Goal: Information Seeking & Learning: Learn about a topic

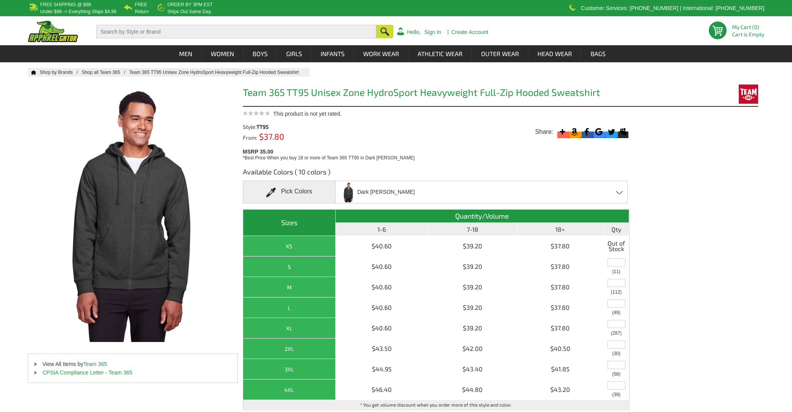
click at [368, 198] on span "Dark [PERSON_NAME]" at bounding box center [386, 192] width 58 height 14
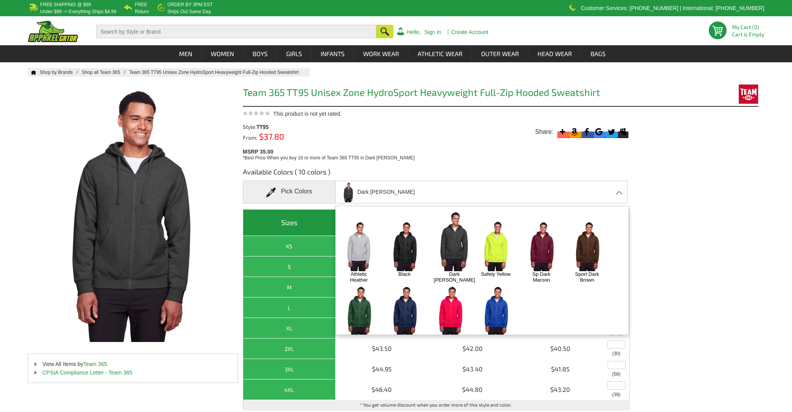
click at [418, 237] on img at bounding box center [404, 245] width 41 height 51
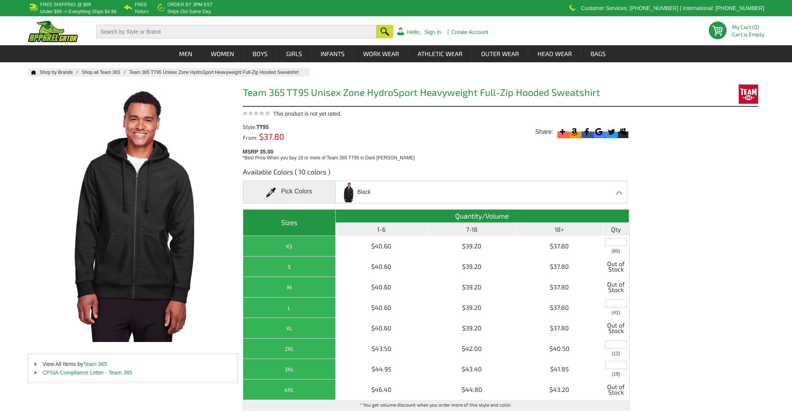
click at [447, 152] on div "MSRP 35.00 *Best Price When you buy 18 or more of Team 365 TT95 in Dark [PERSON…" at bounding box center [438, 154] width 390 height 15
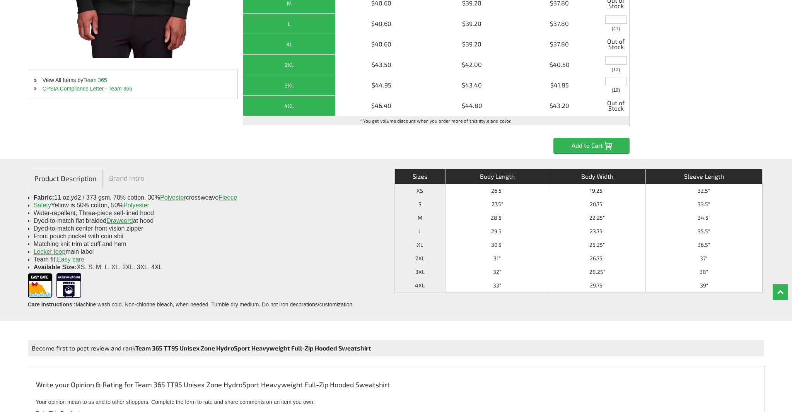
scroll to position [323, 0]
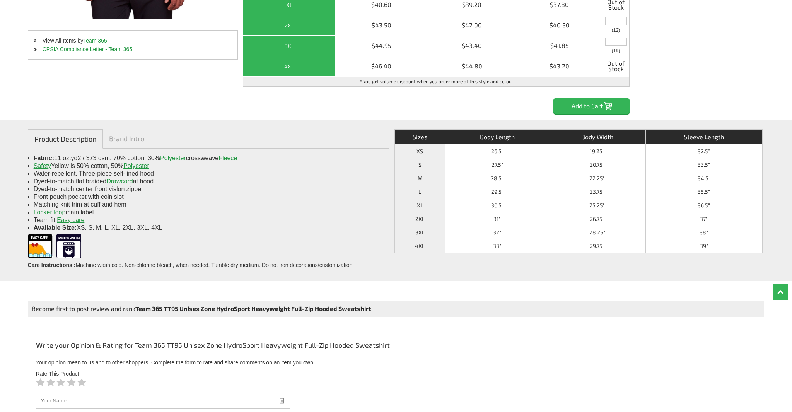
click at [218, 234] on div at bounding box center [208, 247] width 361 height 29
click at [49, 206] on div "Matching knit trim at cuff and hem" at bounding box center [208, 205] width 349 height 8
click at [48, 196] on div "Front pouch pocket with coin slot" at bounding box center [208, 197] width 349 height 8
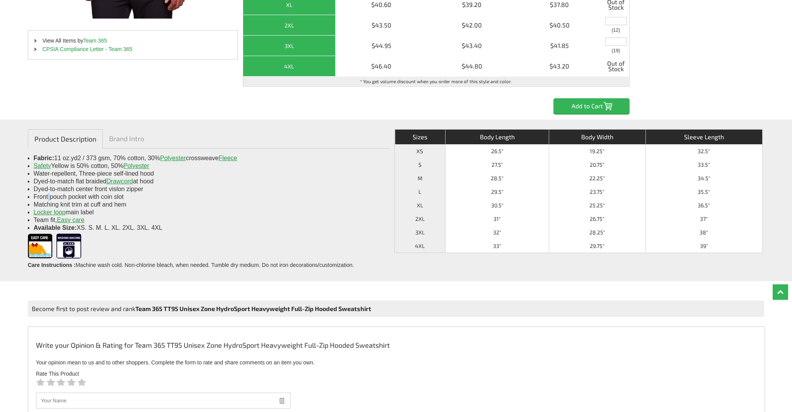
click at [48, 196] on div "Front pouch pocket with coin slot" at bounding box center [208, 197] width 349 height 8
click at [79, 210] on div "Locker loop main label" at bounding box center [208, 212] width 349 height 8
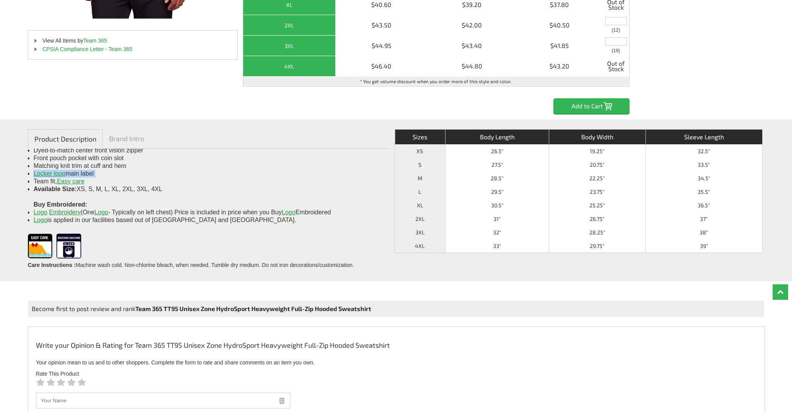
scroll to position [348, 0]
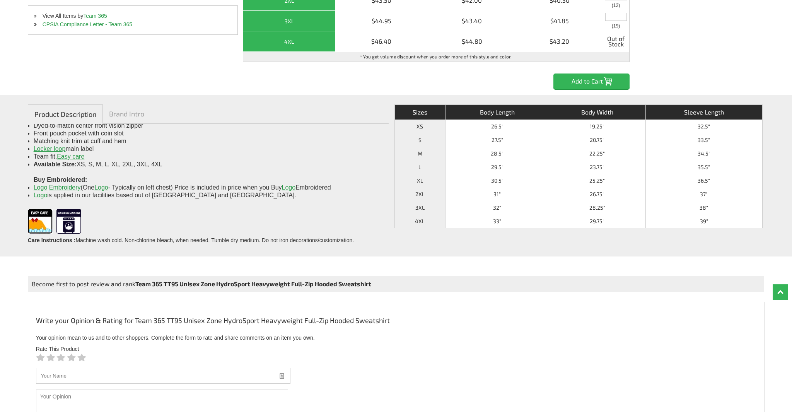
click at [313, 251] on div "Product Description Brand Intro Fabric: 11 oz.yd2 / 373 gsm, 70% cotton, 30% Po…" at bounding box center [396, 176] width 792 height 162
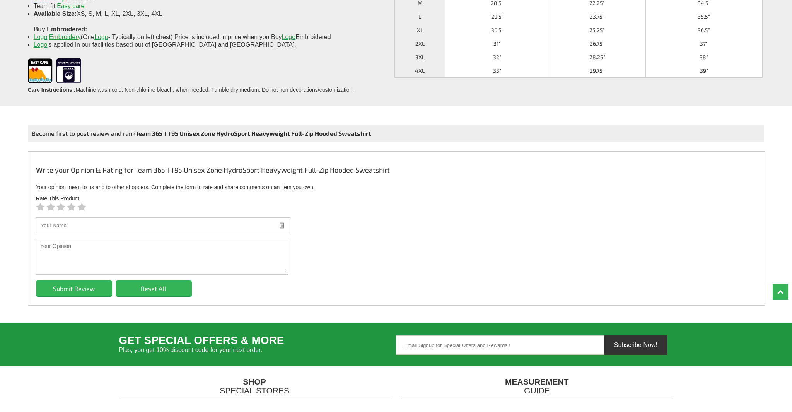
scroll to position [0, 0]
